Goal: Task Accomplishment & Management: Manage account settings

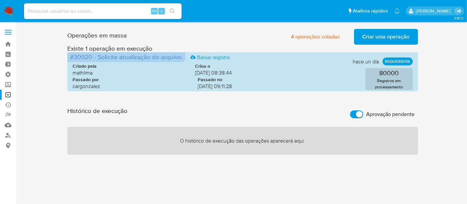
click at [383, 113] on span "Aprovação pendente" at bounding box center [391, 114] width 48 height 7
click at [363, 113] on input "Aprovação pendente" at bounding box center [356, 114] width 13 height 8
checkbox input "false"
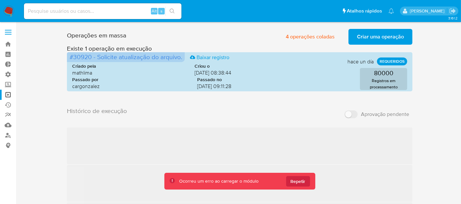
click at [383, 113] on div "Histórico de execução Aprovação pendente ‌ ‌ ‌ ‌" at bounding box center [240, 191] width 346 height 169
